Goal: Book appointment/travel/reservation

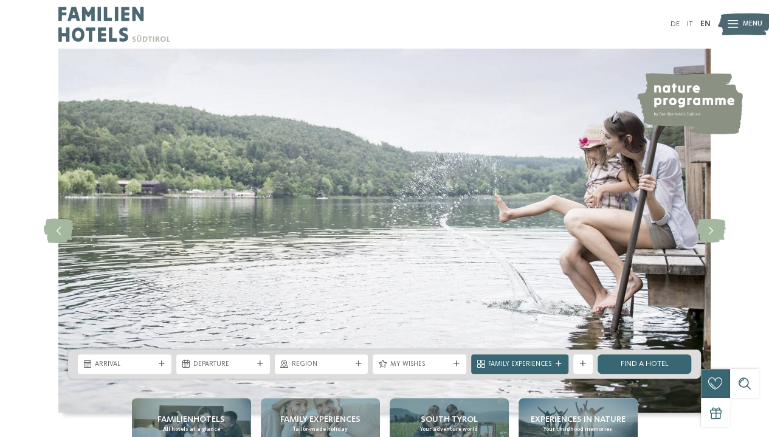
click at [116, 363] on span "Arrival" at bounding box center [125, 365] width 60 height 10
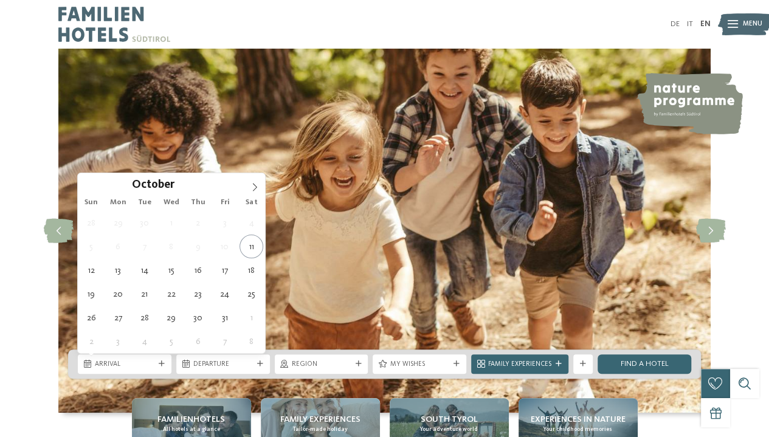
type div "[DATE]"
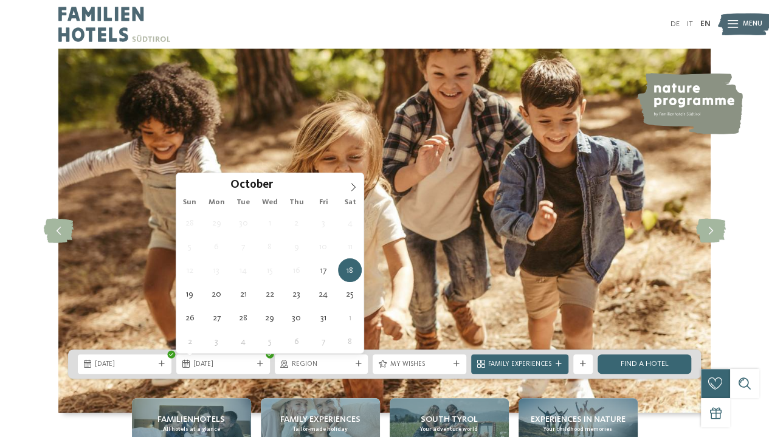
type div "[DATE]"
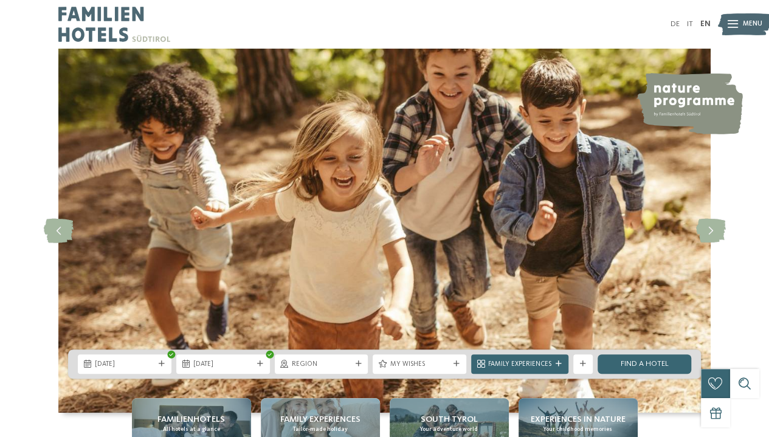
click at [336, 372] on div "Region" at bounding box center [322, 364] width 94 height 19
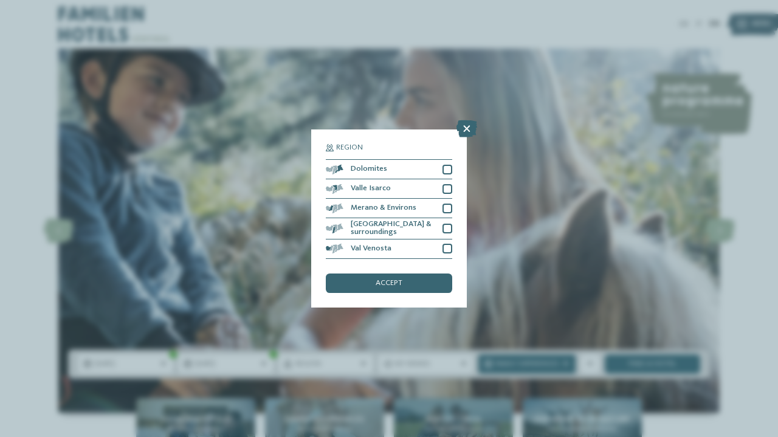
click at [450, 165] on div at bounding box center [448, 170] width 10 height 10
click at [392, 282] on span "accept" at bounding box center [389, 284] width 27 height 8
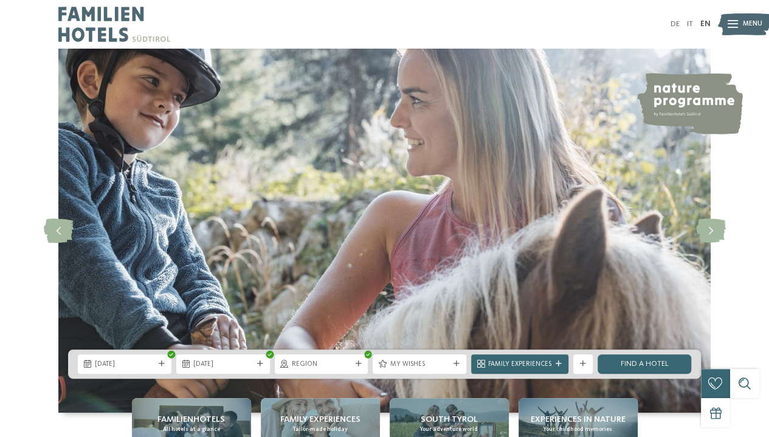
click at [411, 366] on span "My wishes" at bounding box center [420, 365] width 60 height 10
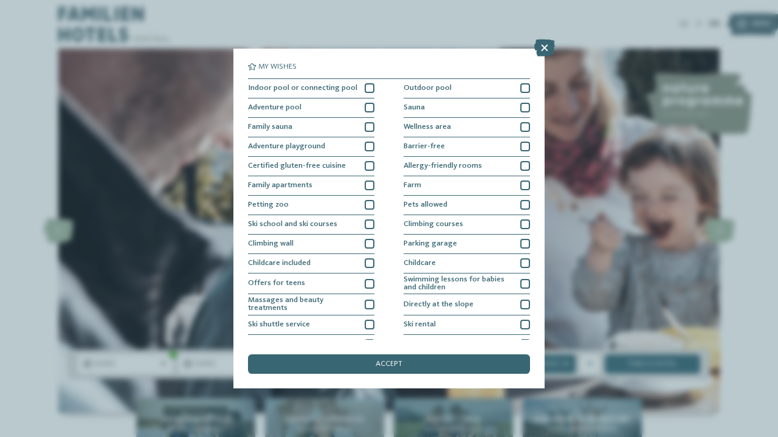
click at [541, 52] on icon at bounding box center [545, 48] width 21 height 17
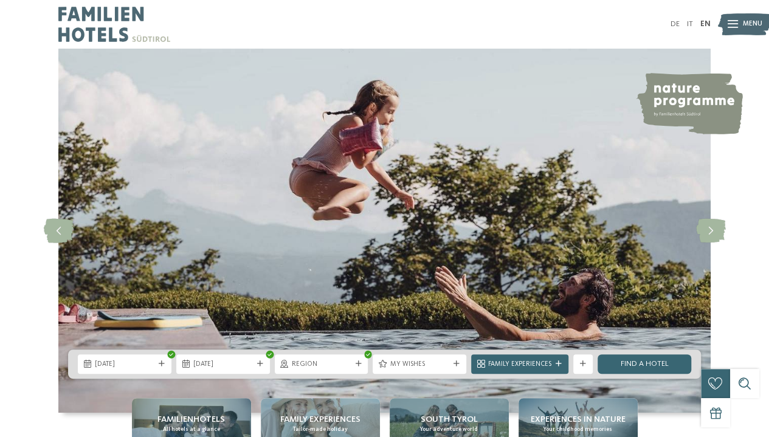
click at [620, 362] on link "Find a hotel" at bounding box center [645, 364] width 94 height 19
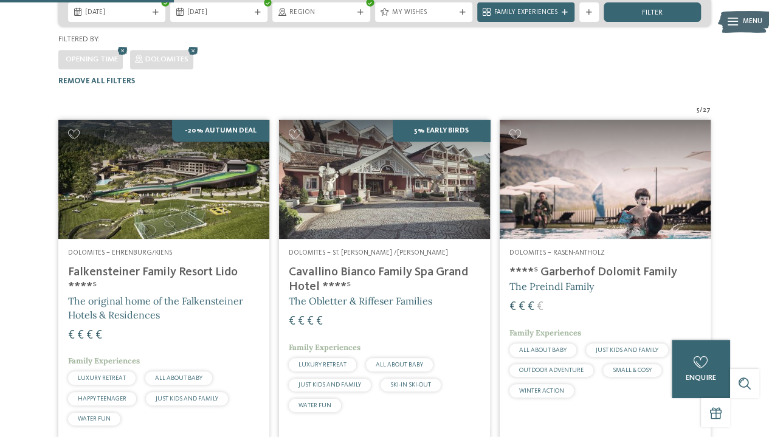
scroll to position [248, 0]
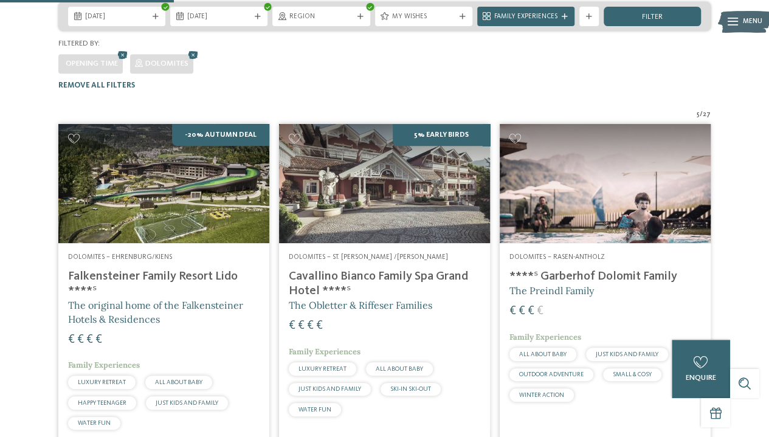
click at [423, 243] on div "Dolomites – St. Ulrich /Gröden Cavallino Bianco Family Spa Grand Hotel ****ˢ Th…" at bounding box center [384, 337] width 211 height 188
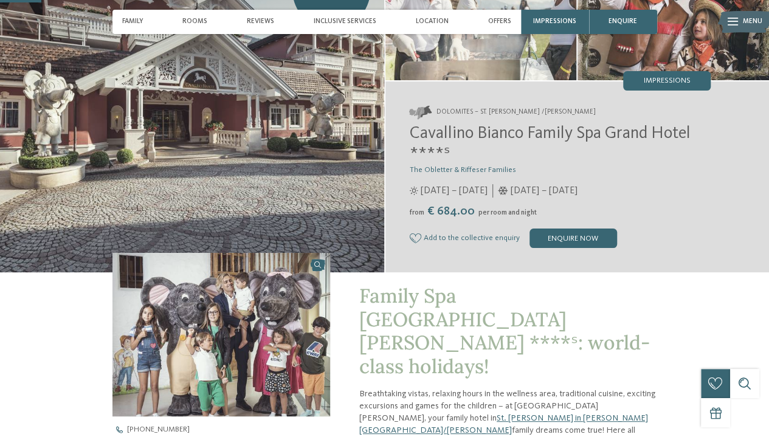
scroll to position [204, 0]
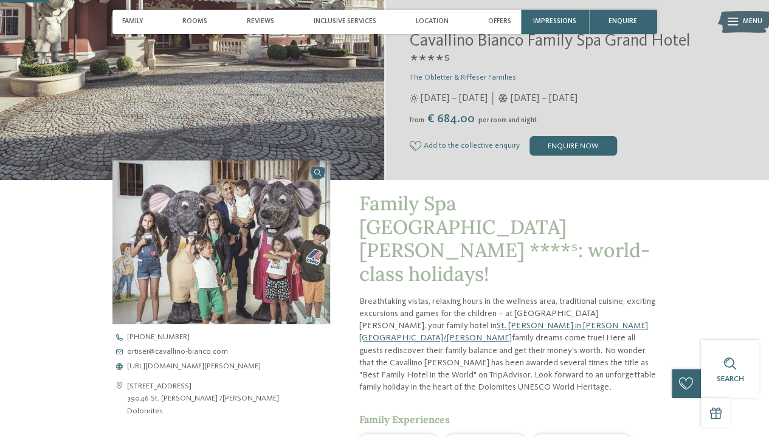
click at [572, 145] on div "enquire now" at bounding box center [574, 145] width 88 height 19
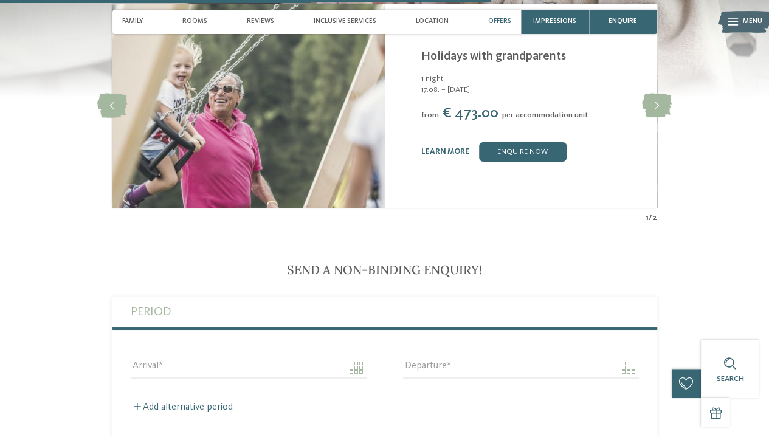
scroll to position [2053, 0]
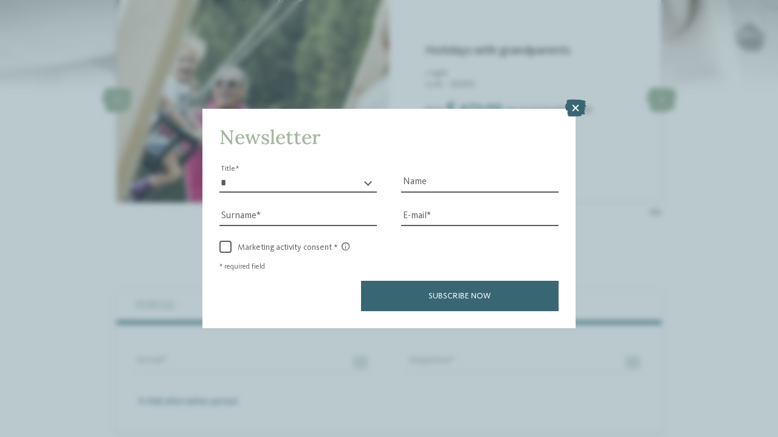
click at [577, 105] on icon at bounding box center [576, 108] width 21 height 17
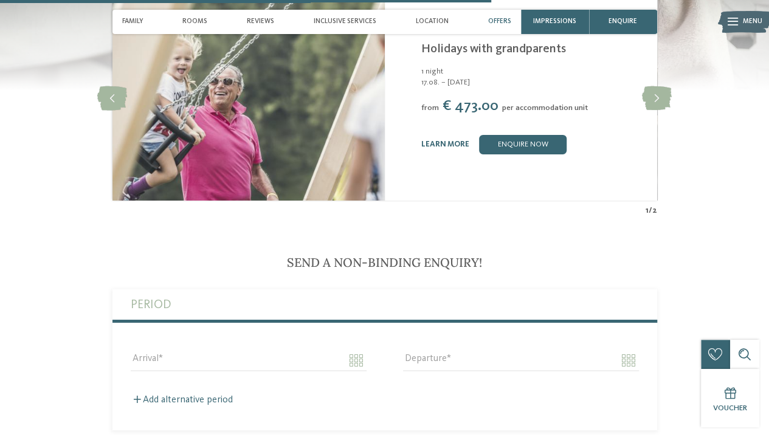
click at [629, 18] on span "enquire" at bounding box center [623, 22] width 29 height 8
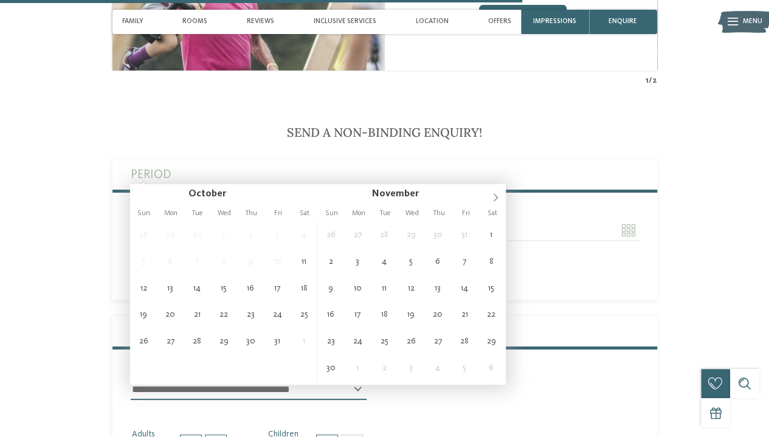
click at [185, 220] on input "Arrival" at bounding box center [249, 230] width 236 height 21
type input "**********"
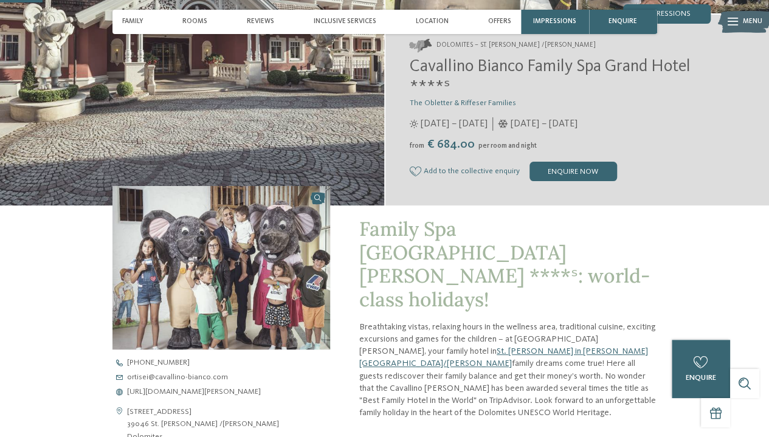
scroll to position [0, 0]
